Goal: Task Accomplishment & Management: Complete application form

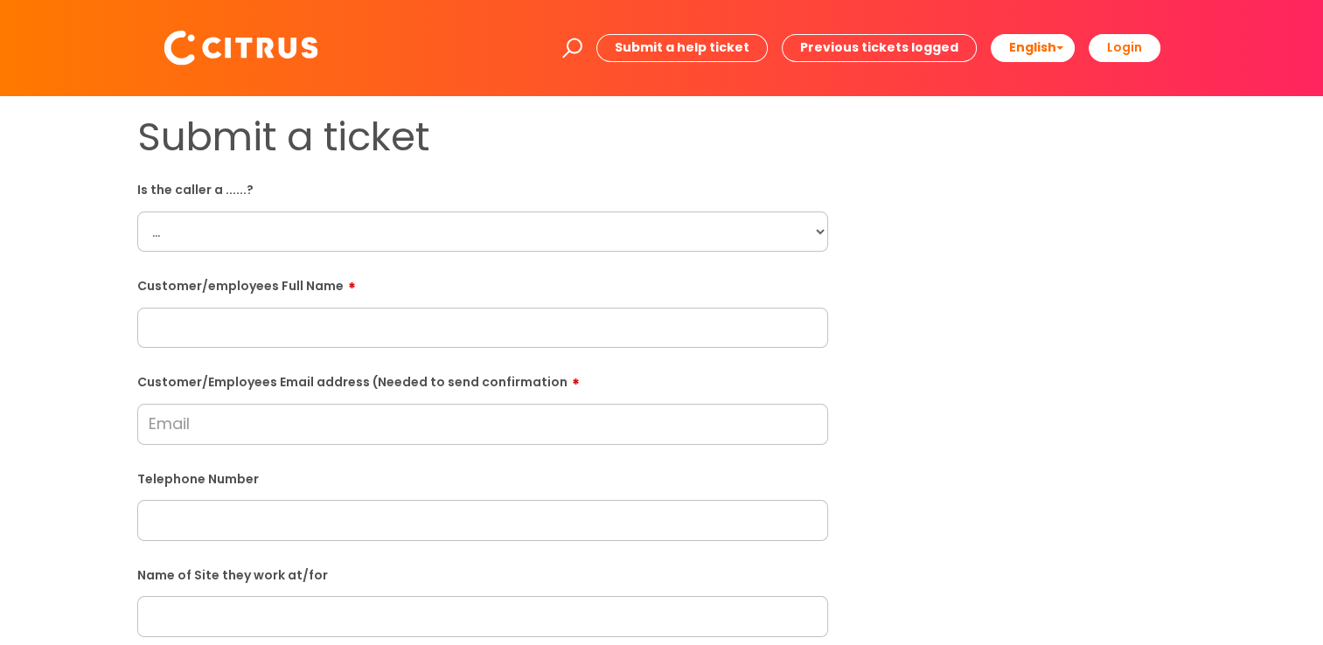
click at [816, 231] on select "... Citrus Customer Citrus Employee [DEMOGRAPHIC_DATA] Supplier" at bounding box center [482, 232] width 691 height 40
select select "Citrus Employee"
click at [137, 212] on select "... Citrus Customer Citrus Employee Contractor Supplier" at bounding box center [482, 232] width 691 height 40
click at [575, 350] on form "Is the caller a ......? ... Citrus Customer Citrus Employee Contractor Supplier…" at bounding box center [482, 633] width 691 height 917
paste input "Graham Twidale"
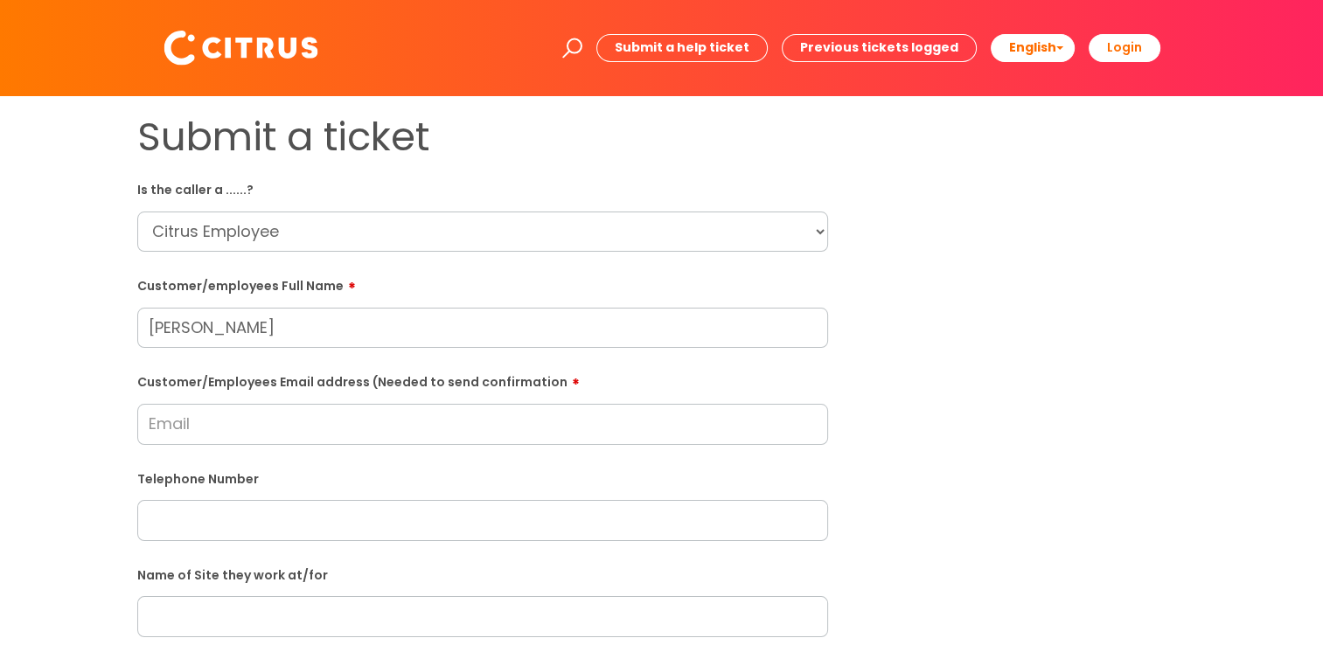
type input "Graham Twidale"
paste input "Graham.gjt60@gmail.com"
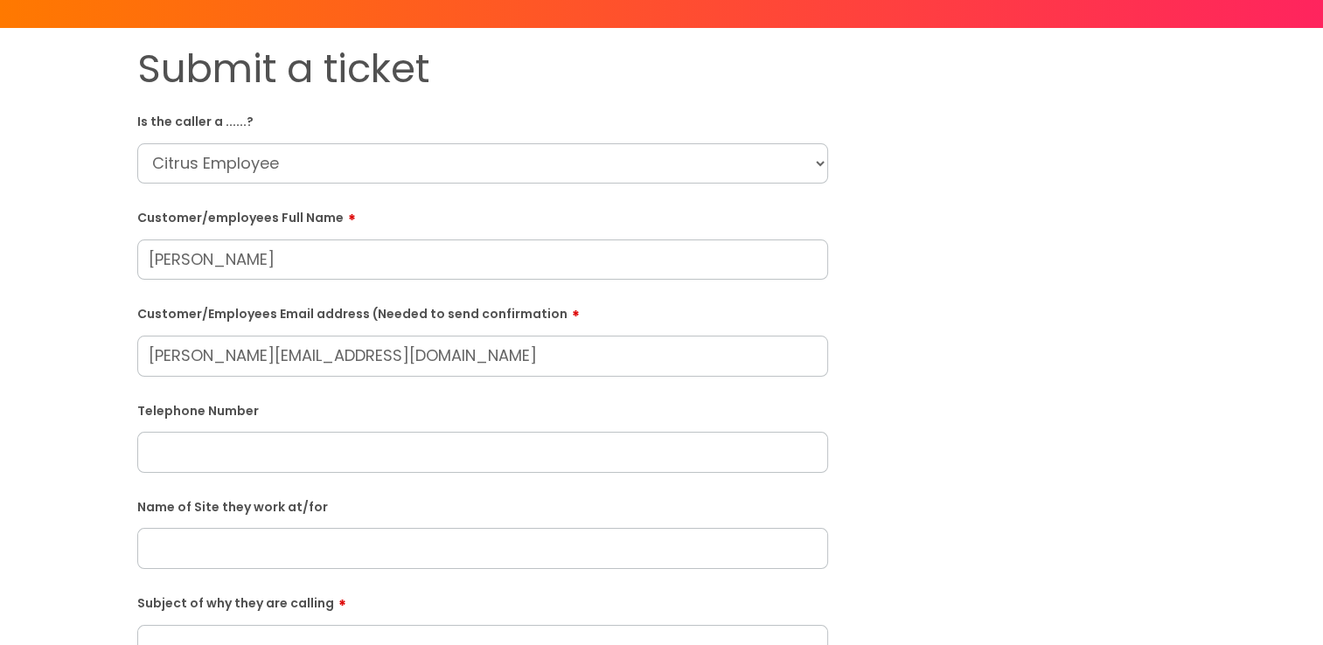
scroll to position [262, 0]
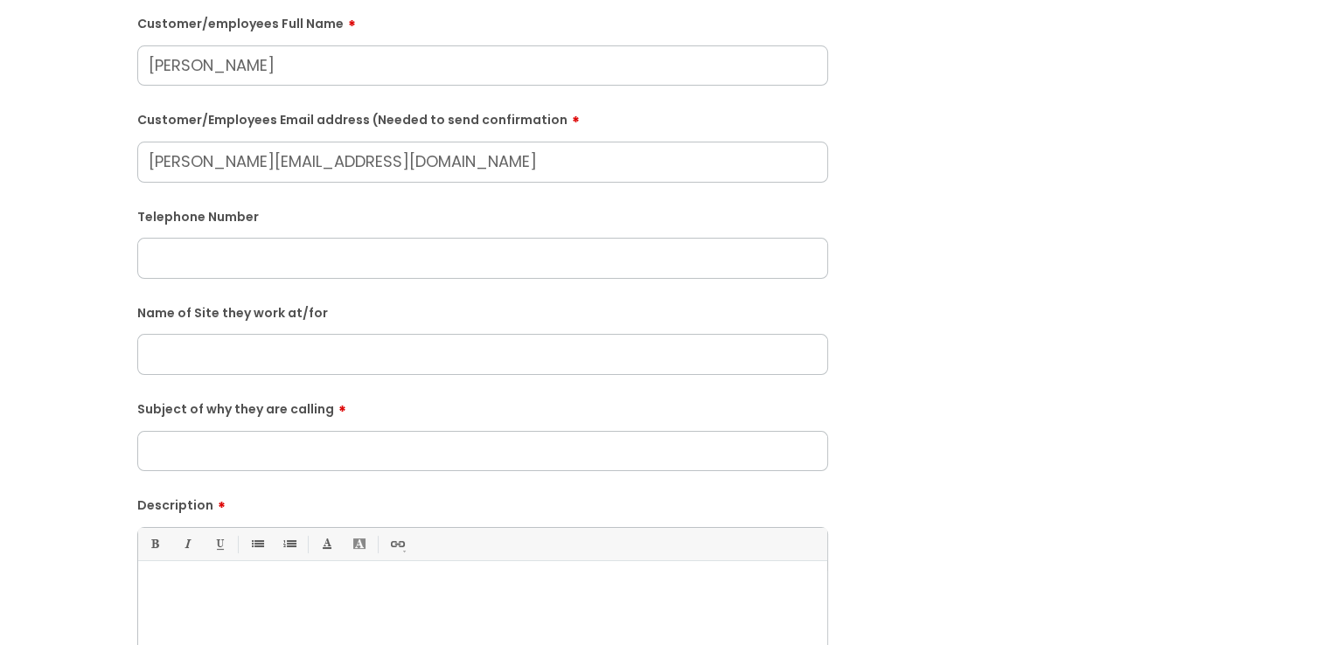
type input "Graham.gjt60@gmail.com"
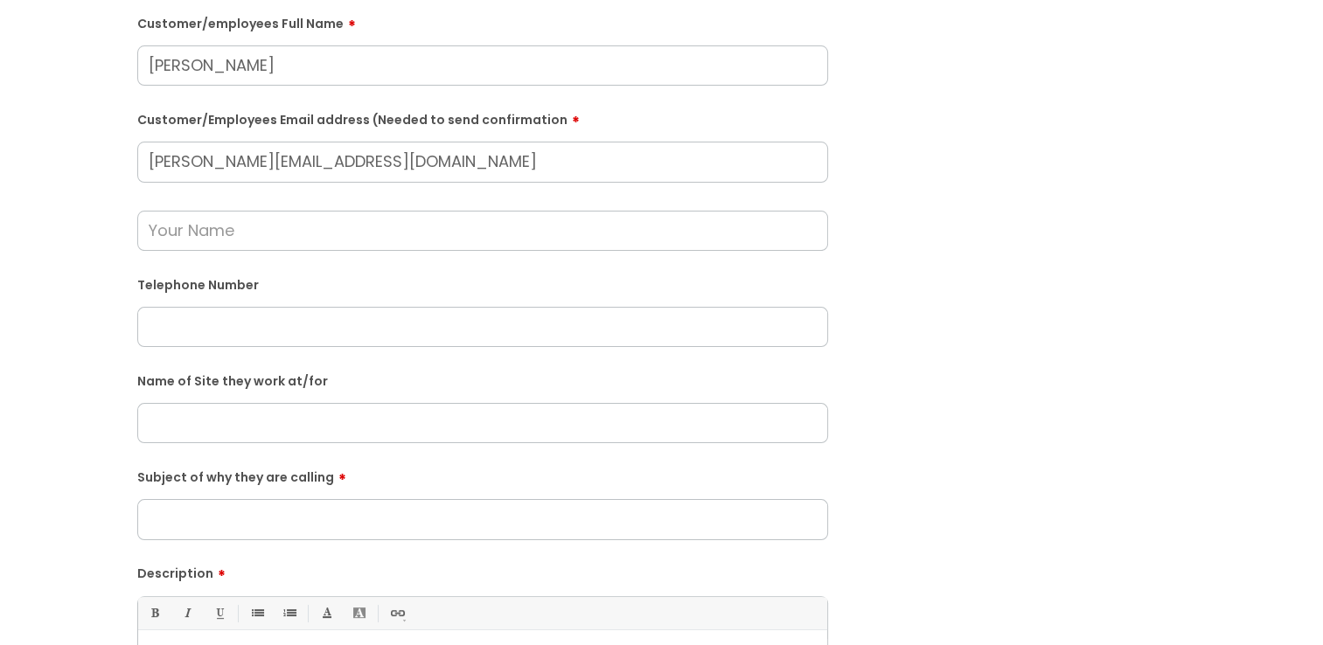
paste input "07562100999"
type input "07562100999"
paste input "Penbrook schho"
click at [282, 427] on input "Penbrook schho" at bounding box center [482, 423] width 691 height 40
type input "Penbrook school"
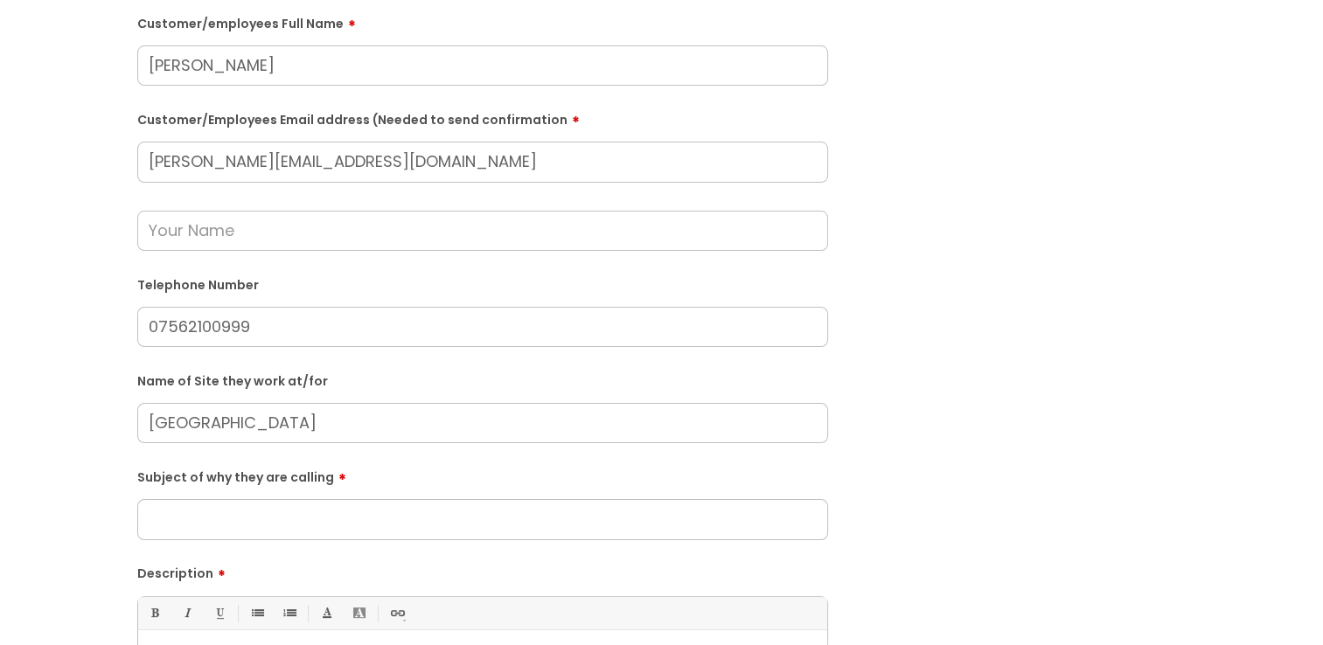
paste input "He advised that himself and Linda finished work at the school Penbrook schhol a…"
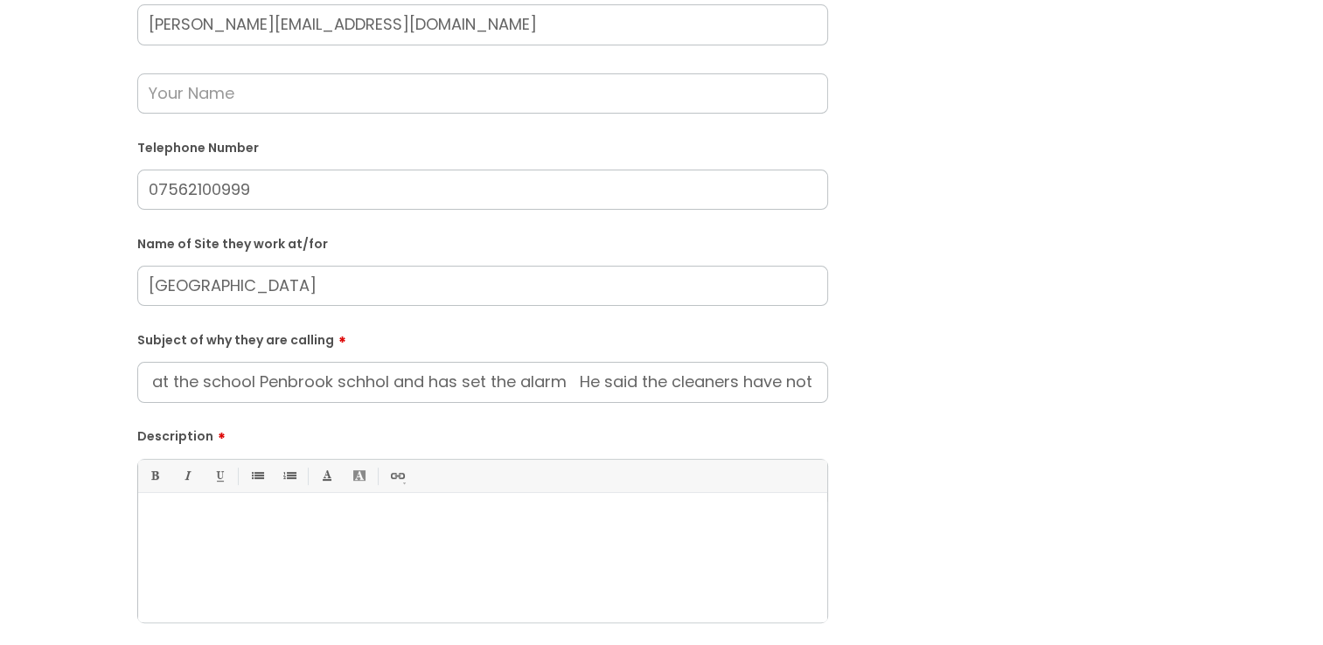
scroll to position [437, 0]
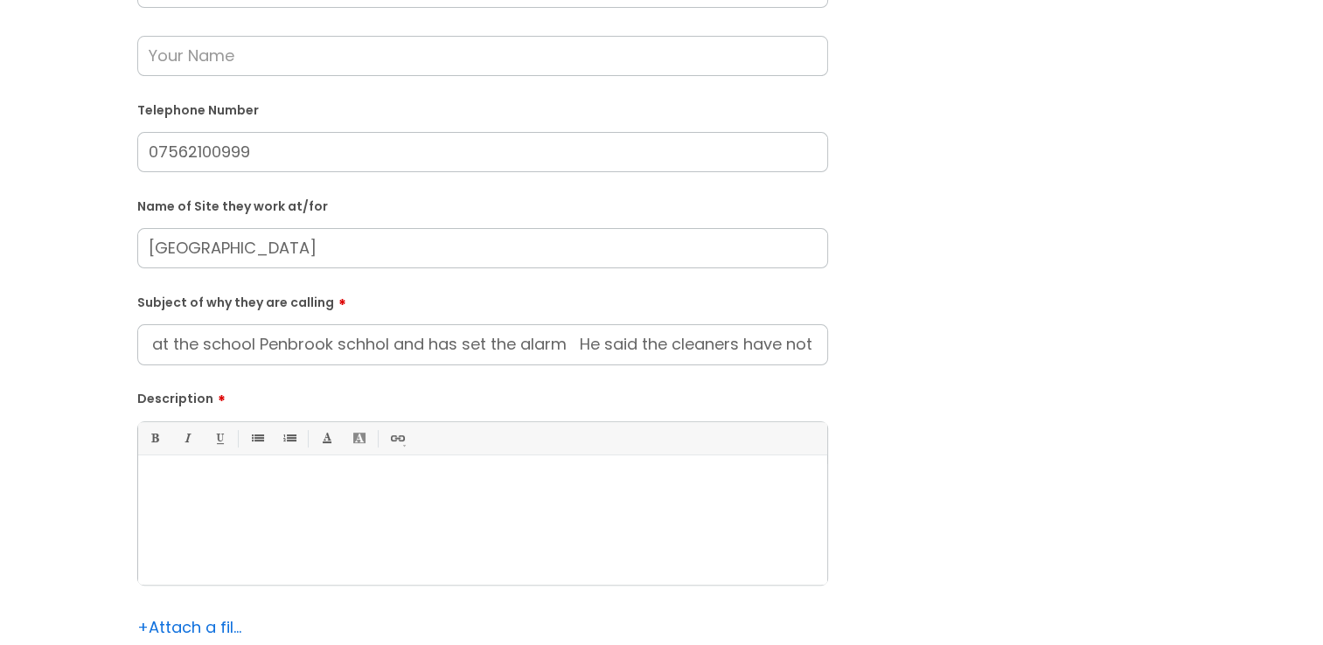
type input "He advised that himself and Linda finished work at the school Penbrook schhol a…"
paste div
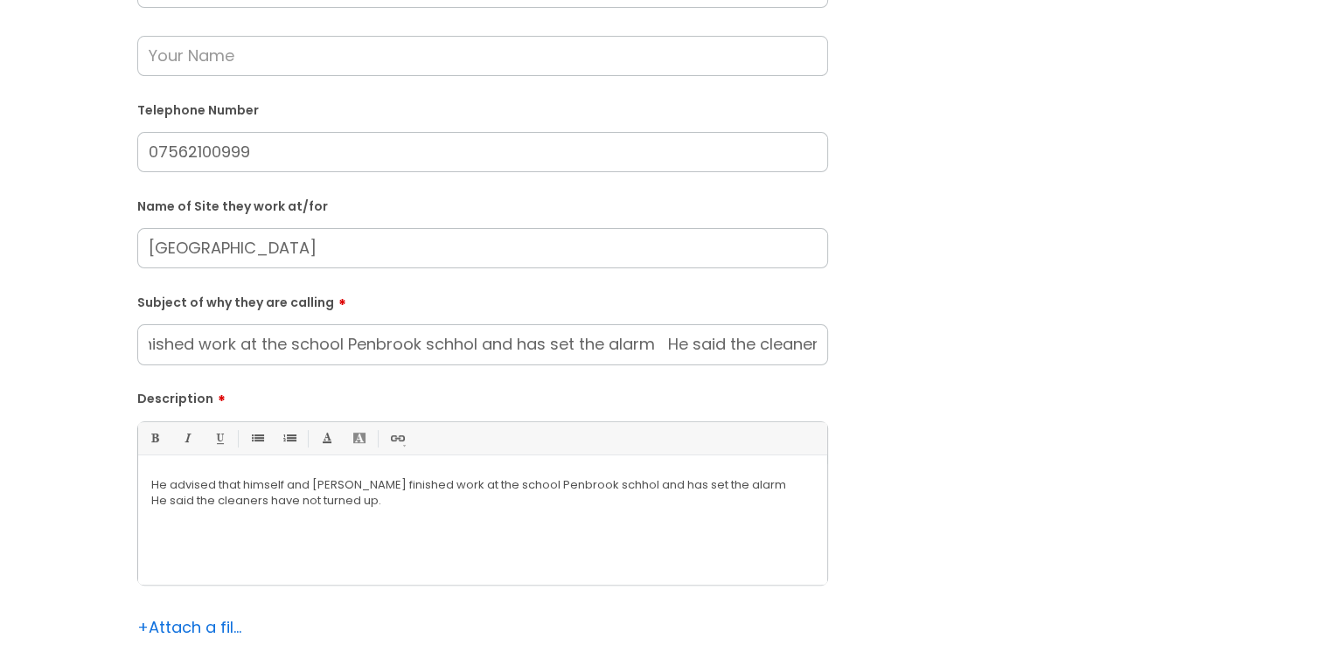
scroll to position [0, 458]
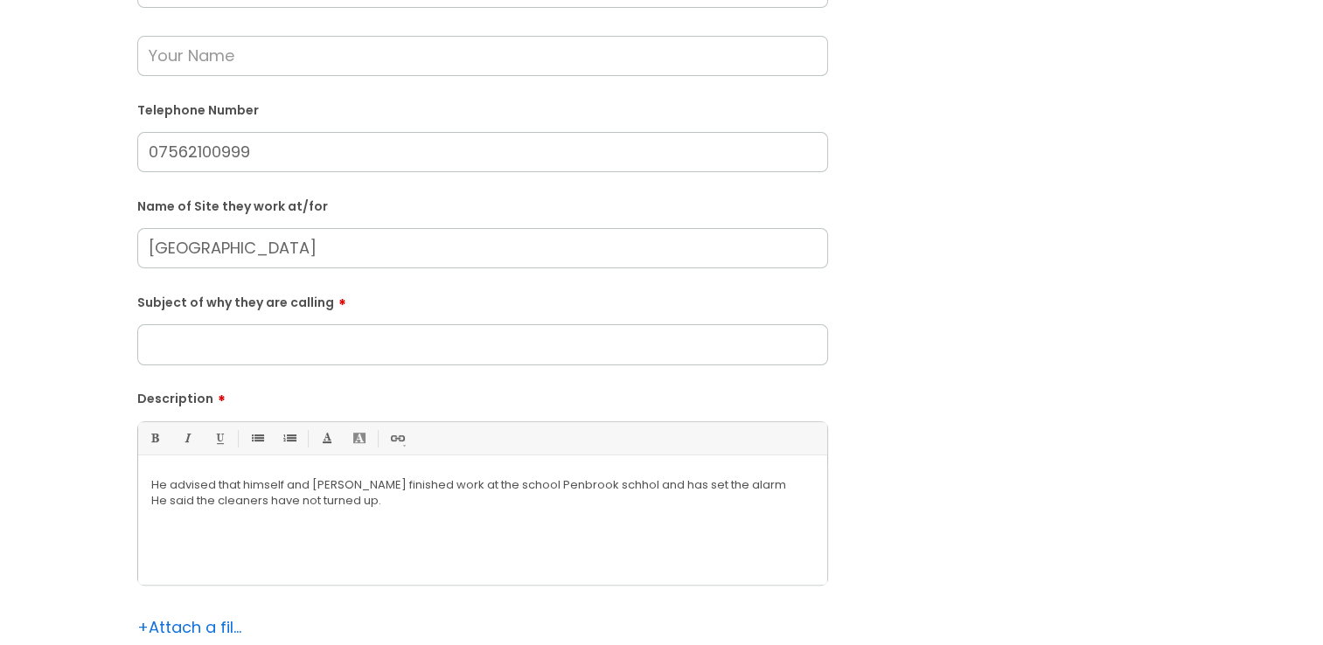
drag, startPoint x: 147, startPoint y: 344, endPoint x: 919, endPoint y: 349, distance: 771.9
click at [919, 349] on div "Submit a ticket Is the caller a ......? ... Citrus Customer Citrus Employee Con…" at bounding box center [661, 214] width 1075 height 1075
type input "Locking up"
click at [346, 481] on p "He advised that himself and Linda finished work at the school Penbrook schhol a…" at bounding box center [482, 485] width 663 height 16
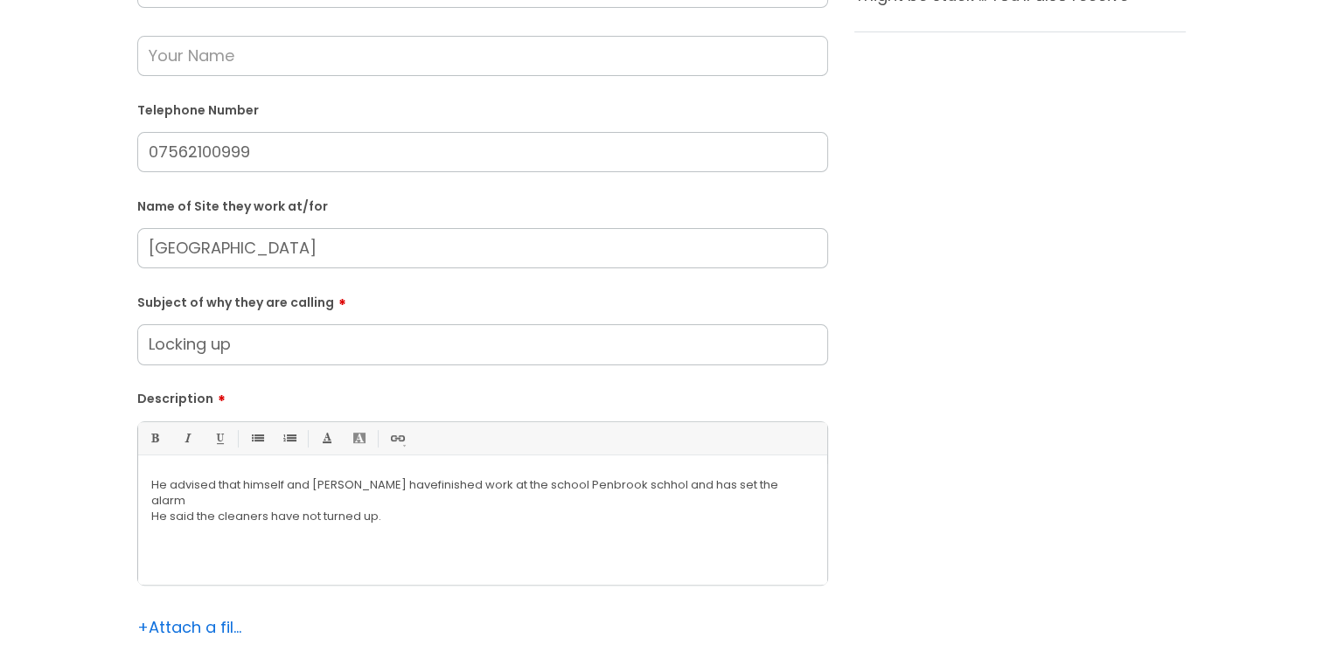
drag, startPoint x: 271, startPoint y: 351, endPoint x: 144, endPoint y: 344, distance: 126.9
click at [144, 344] on input "Locking up" at bounding box center [482, 344] width 691 height 40
type input "Alarms"
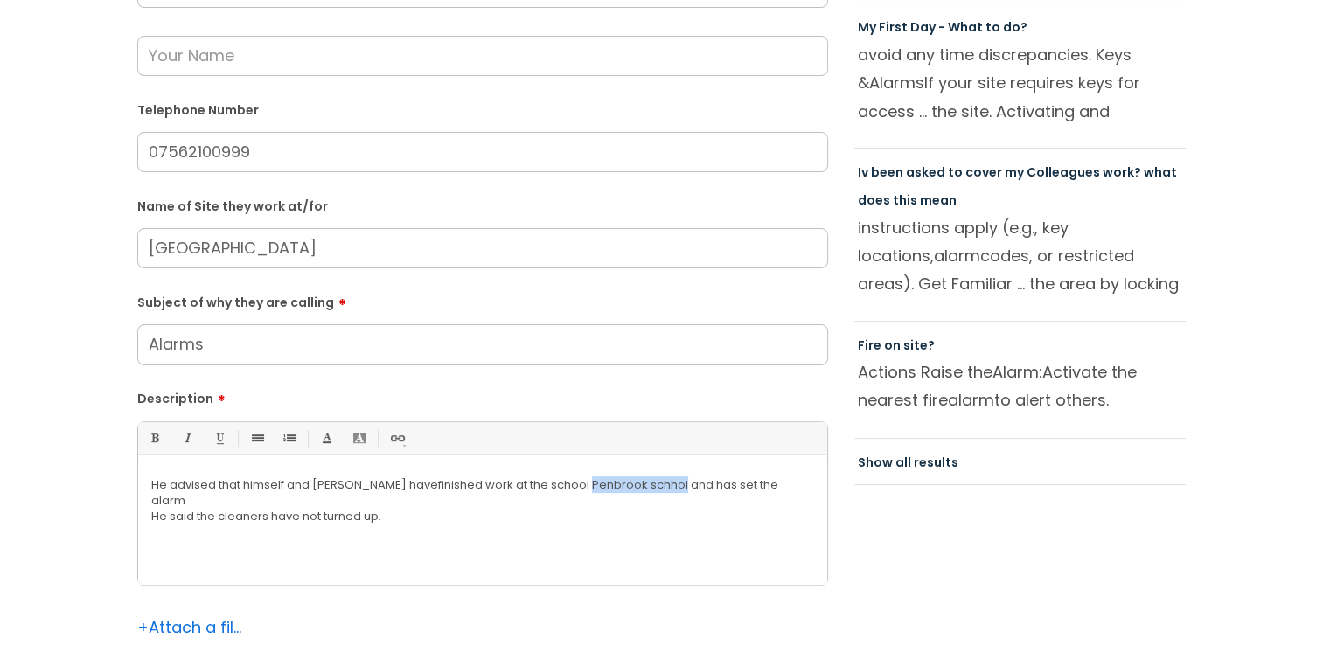
drag, startPoint x: 626, startPoint y: 488, endPoint x: 533, endPoint y: 486, distance: 92.7
click at [533, 486] on p "He advised that himself and Linda have finished work at the school Penbrook sch…" at bounding box center [482, 492] width 663 height 31
click at [556, 488] on p "He advised that himself and Linda have finished work at the school and has set …" at bounding box center [482, 485] width 663 height 16
click at [644, 483] on p "He advised that himself and Linda have finished work at the school and they hav…" at bounding box center [482, 485] width 663 height 16
click at [165, 501] on p "He said the cleaners have not turned up." at bounding box center [482, 501] width 663 height 16
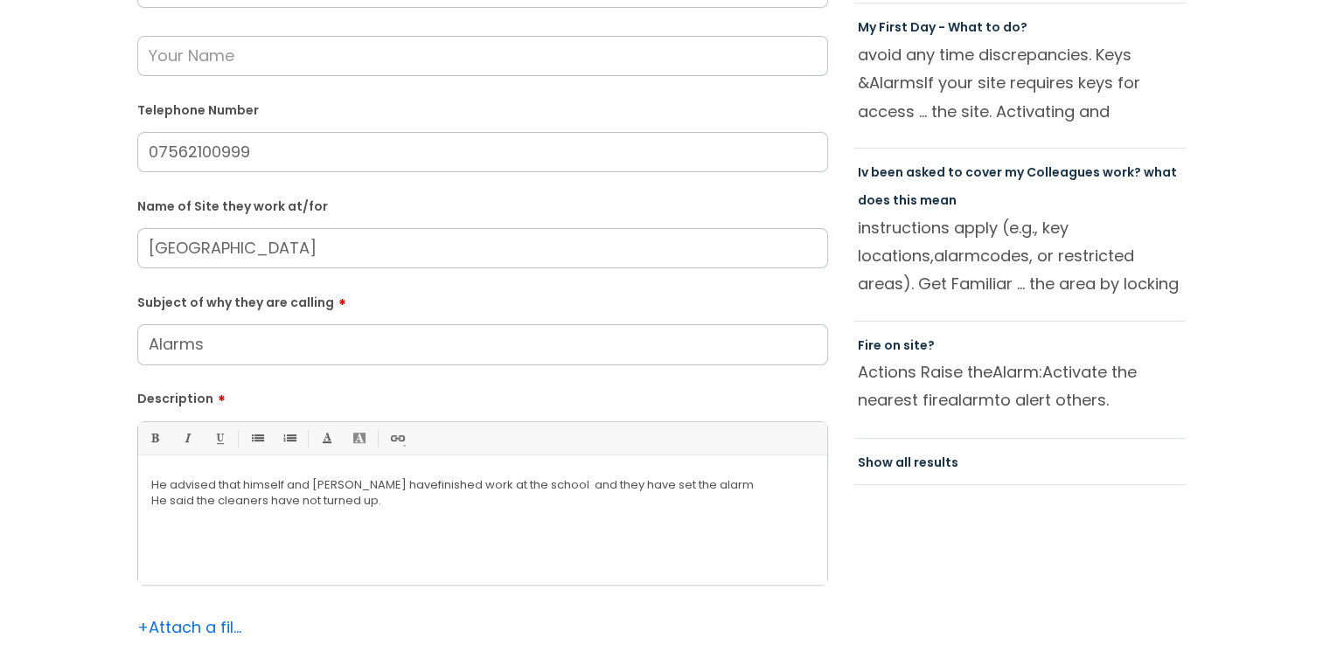
click at [196, 504] on p "He said the cleaners have not turned up." at bounding box center [482, 501] width 663 height 16
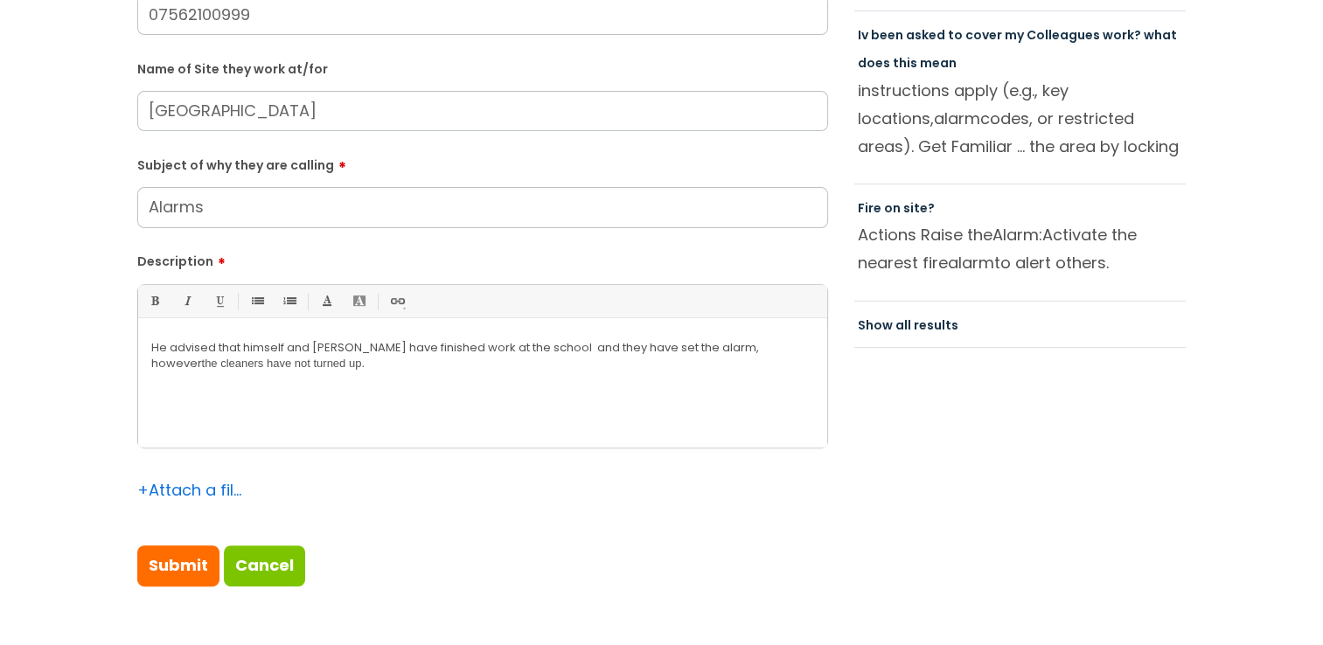
scroll to position [612, 0]
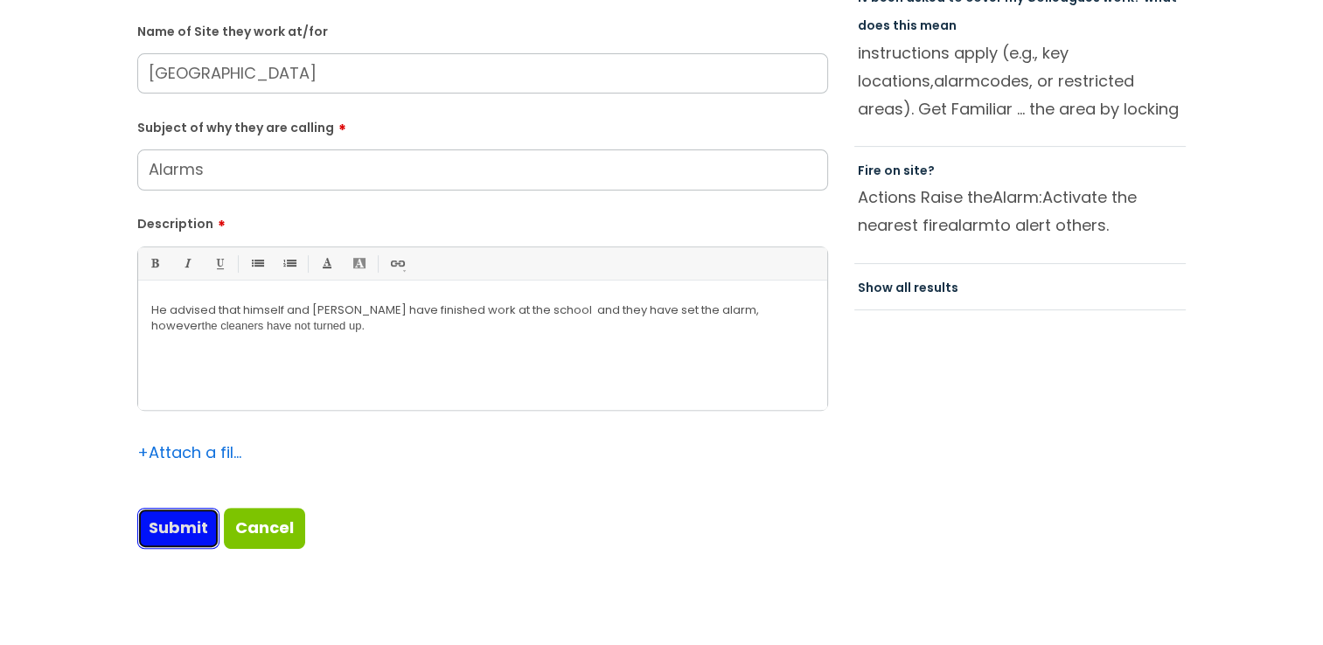
click at [178, 541] on input "Submit" at bounding box center [178, 528] width 82 height 40
type input "Please Wait..."
